Goal: Transaction & Acquisition: Obtain resource

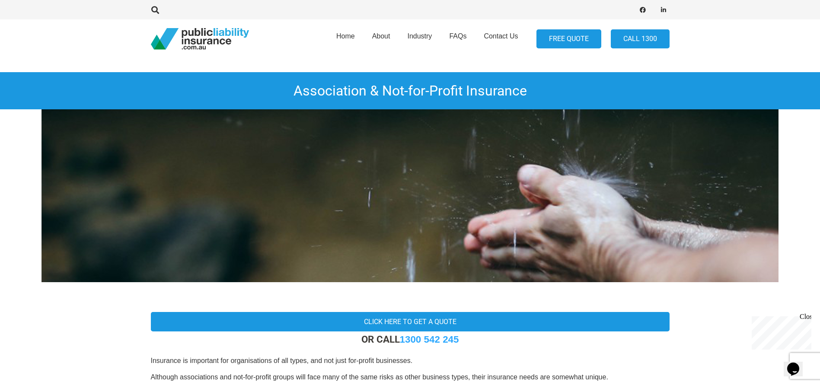
click at [556, 38] on link "FREE QUOTE" at bounding box center [568, 38] width 65 height 19
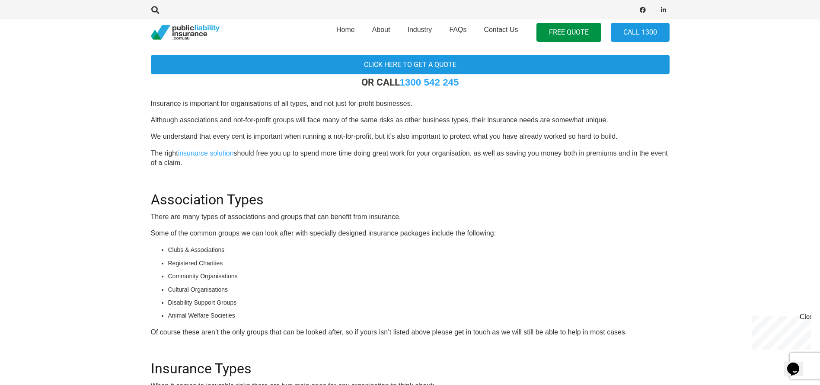
scroll to position [259, 0]
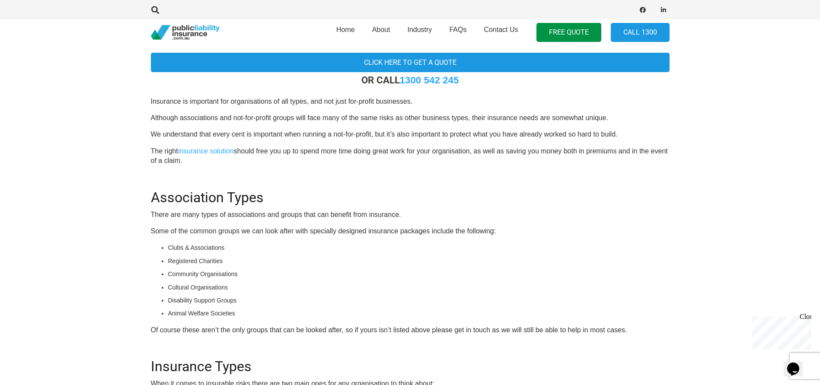
drag, startPoint x: 770, startPoint y: 322, endPoint x: 858, endPoint y: 517, distance: 214.1
click at [770, 360] on p "Chat live with an agent now!" at bounding box center [780, 368] width 56 height 16
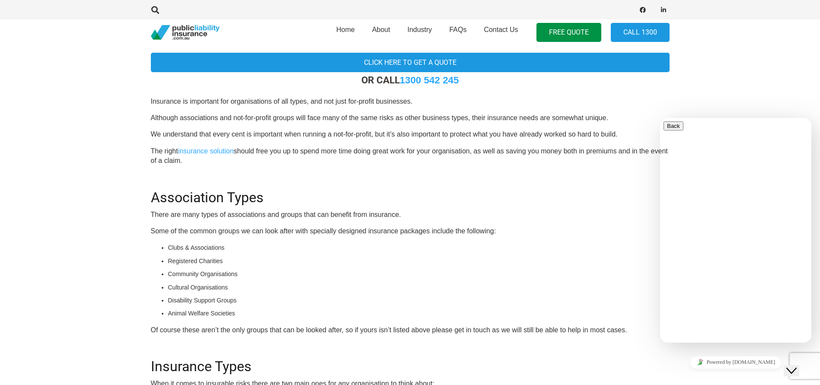
click at [693, 373] on div "Rate this chat Upload File Insert emoji" at bounding box center [735, 386] width 144 height 26
click at [687, 373] on textarea at bounding box center [702, 376] width 79 height 7
click at [745, 360] on link "Powered by [DOMAIN_NAME]" at bounding box center [736, 362] width 92 height 13
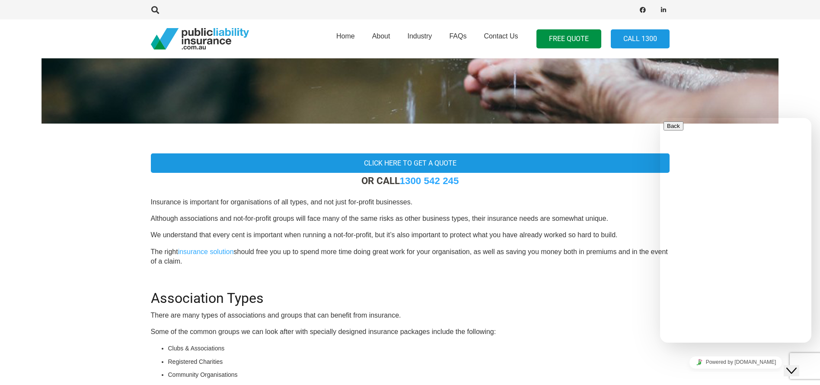
scroll to position [173, 0]
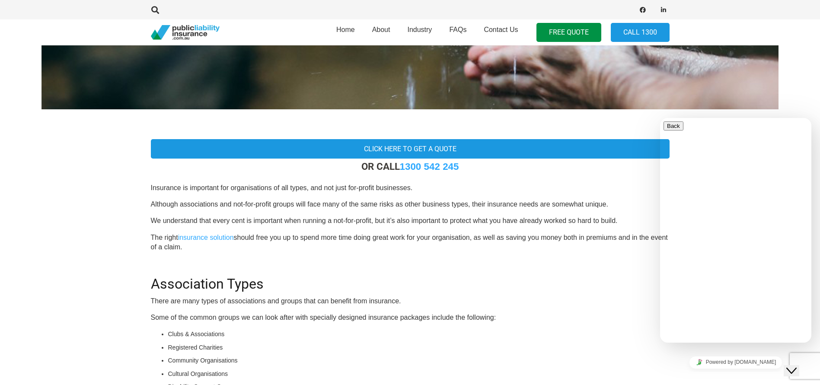
click at [695, 373] on textarea at bounding box center [702, 376] width 79 height 7
type textarea "Hi, have I reached to Public Insurance Liability"
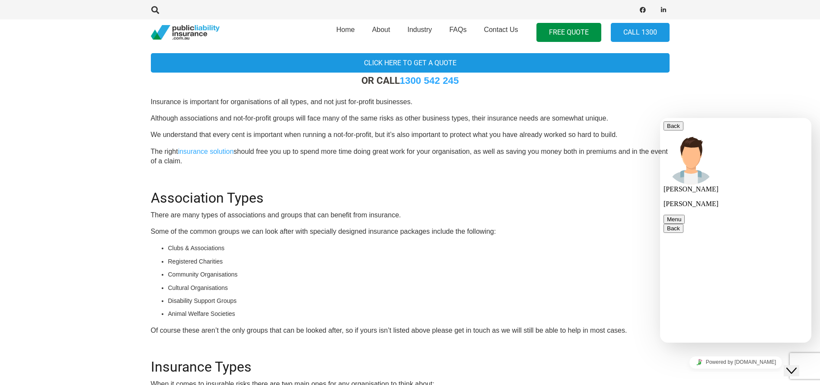
scroll to position [259, 0]
click at [193, 249] on li "Clubs & Associations" at bounding box center [418, 248] width 501 height 10
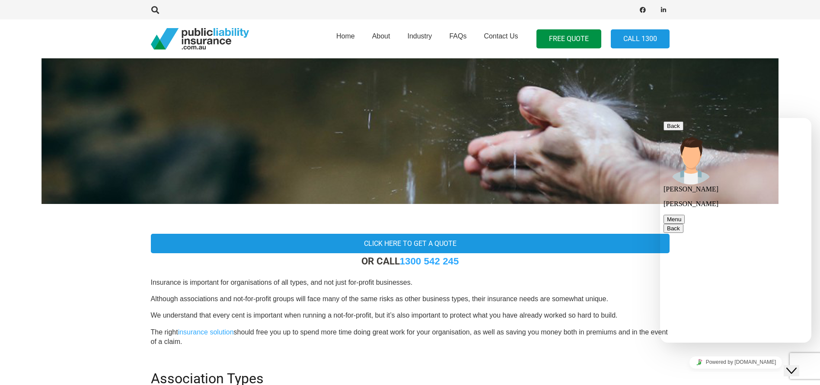
scroll to position [216, 0]
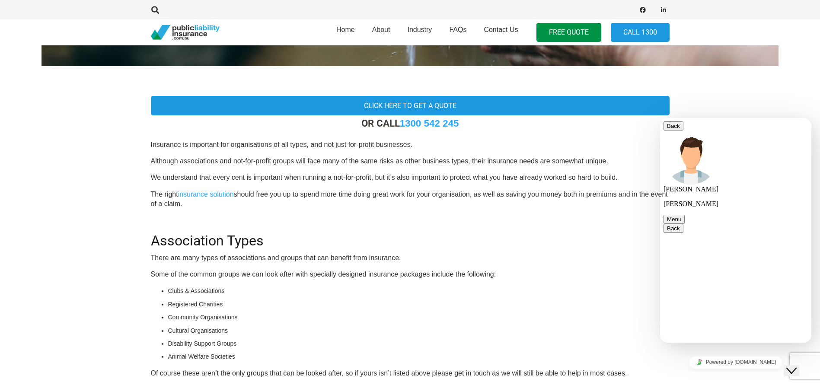
click at [675, 131] on button "Back" at bounding box center [673, 125] width 20 height 9
click at [670, 127] on button "Back" at bounding box center [673, 125] width 20 height 9
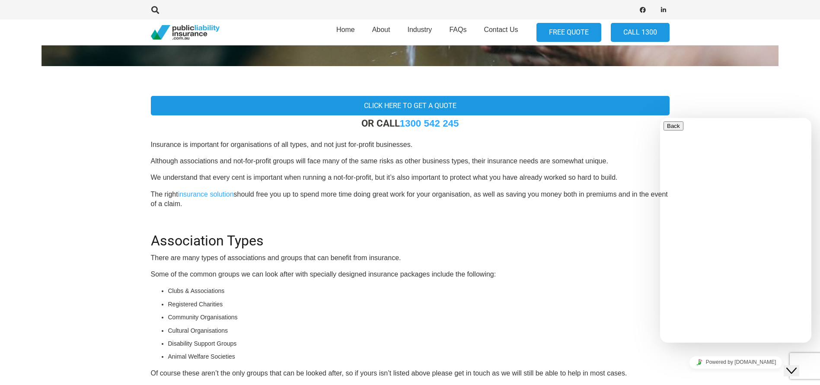
click at [570, 29] on link "FREE QUOTE" at bounding box center [568, 32] width 65 height 19
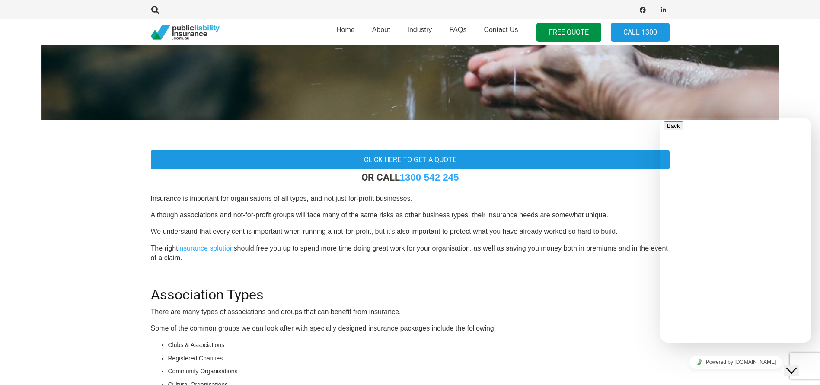
scroll to position [130, 0]
